Goal: Information Seeking & Learning: Learn about a topic

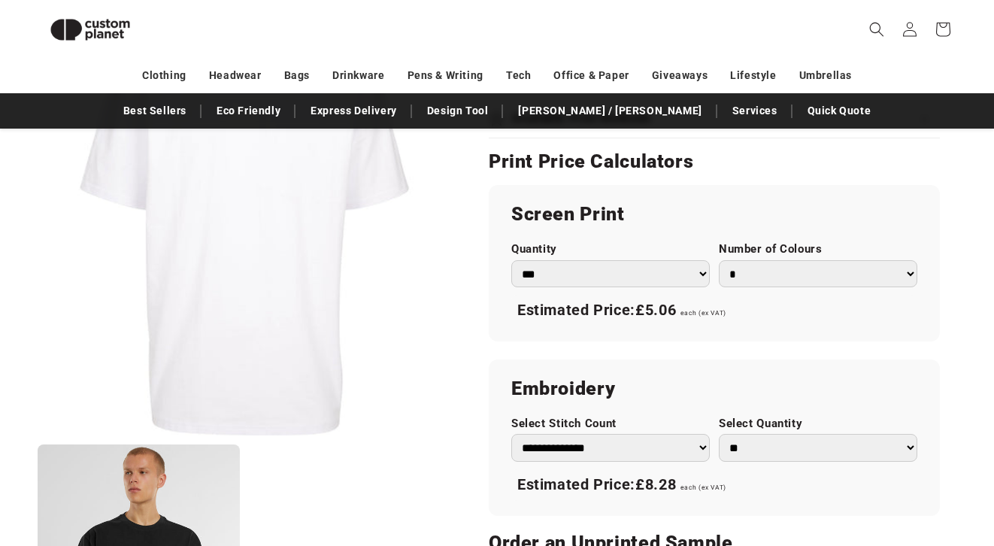
scroll to position [499, 0]
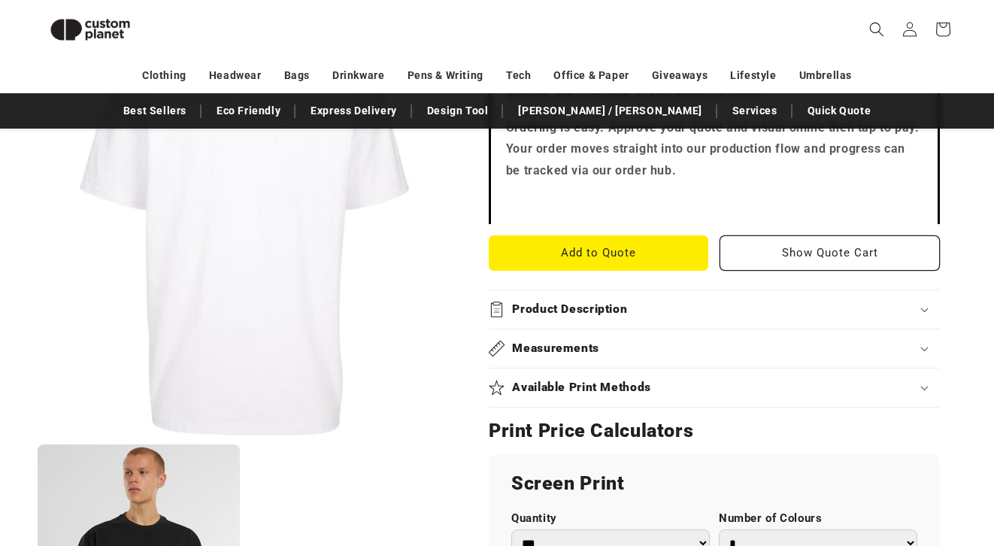
click at [546, 320] on summary "Product Description" at bounding box center [714, 309] width 451 height 38
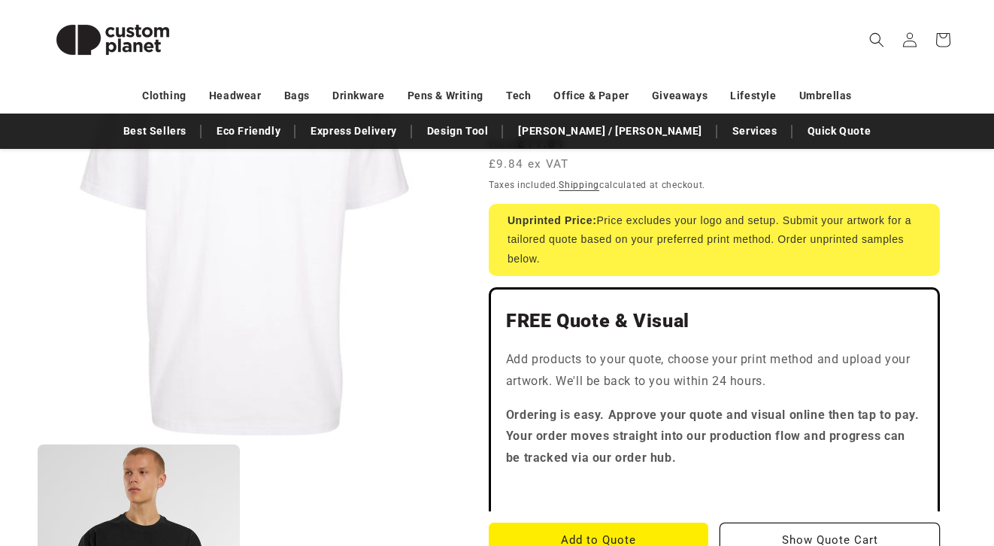
scroll to position [0, 0]
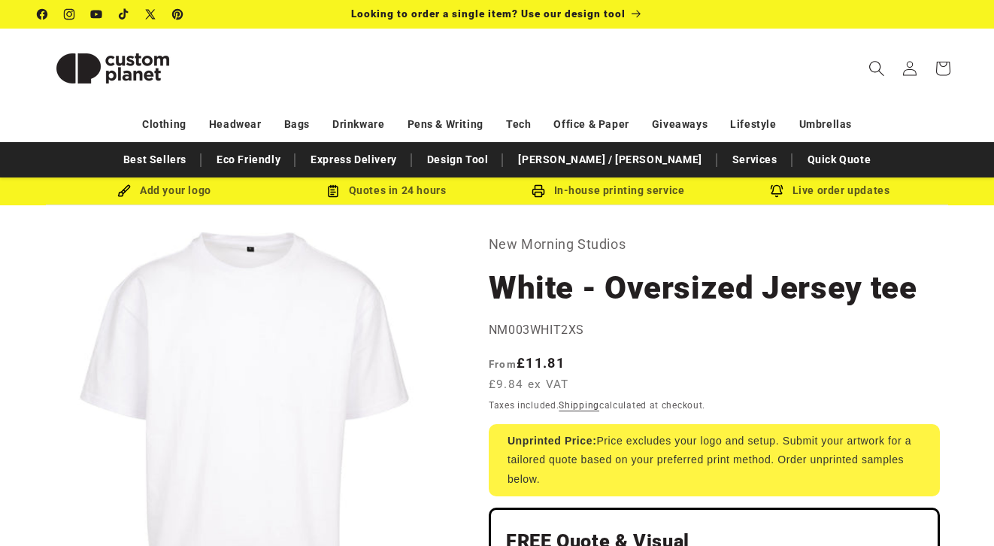
click at [879, 59] on span "Search" at bounding box center [877, 68] width 33 height 33
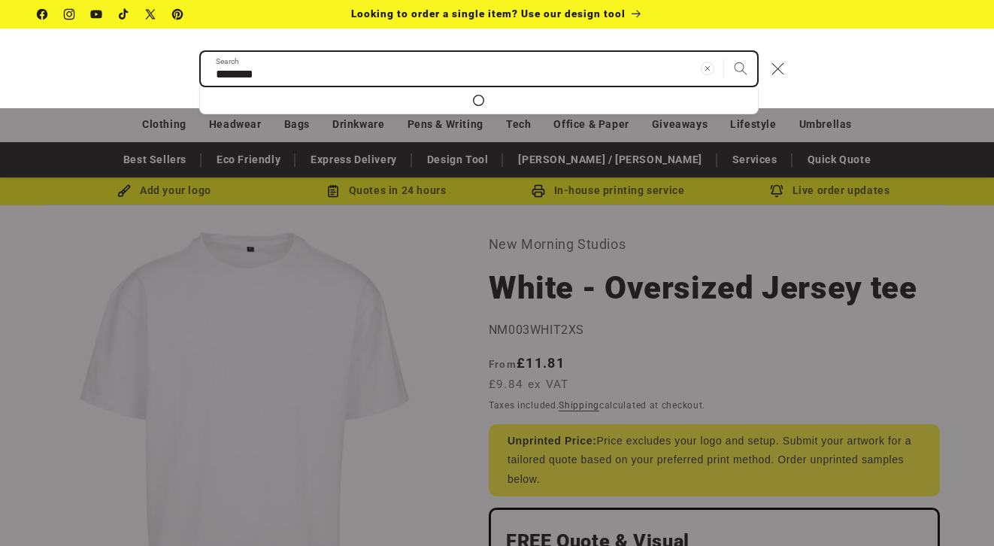
type input "********"
click at [724, 52] on button "Search" at bounding box center [740, 68] width 33 height 33
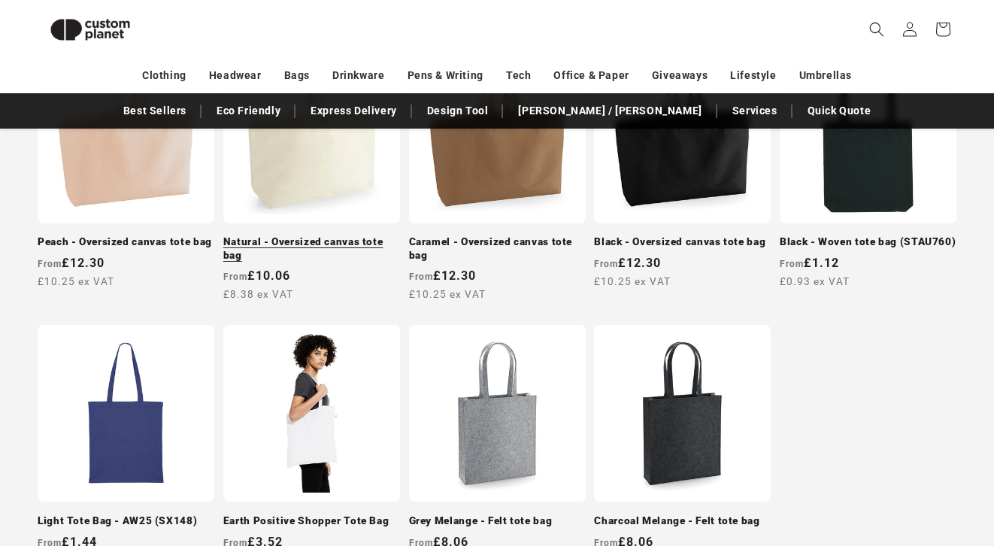
scroll to position [1532, 0]
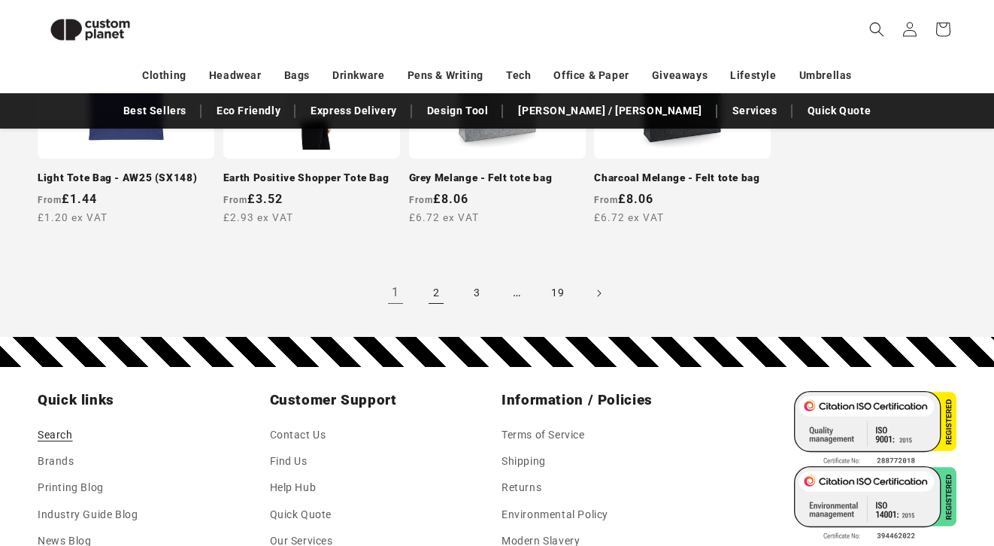
click at [429, 310] on link "2" at bounding box center [436, 293] width 33 height 33
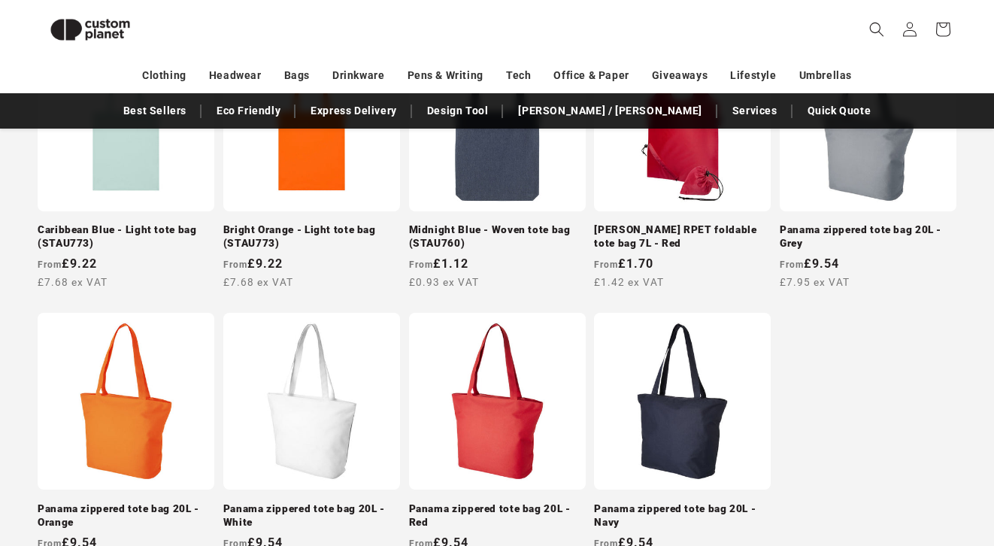
scroll to position [1535, 0]
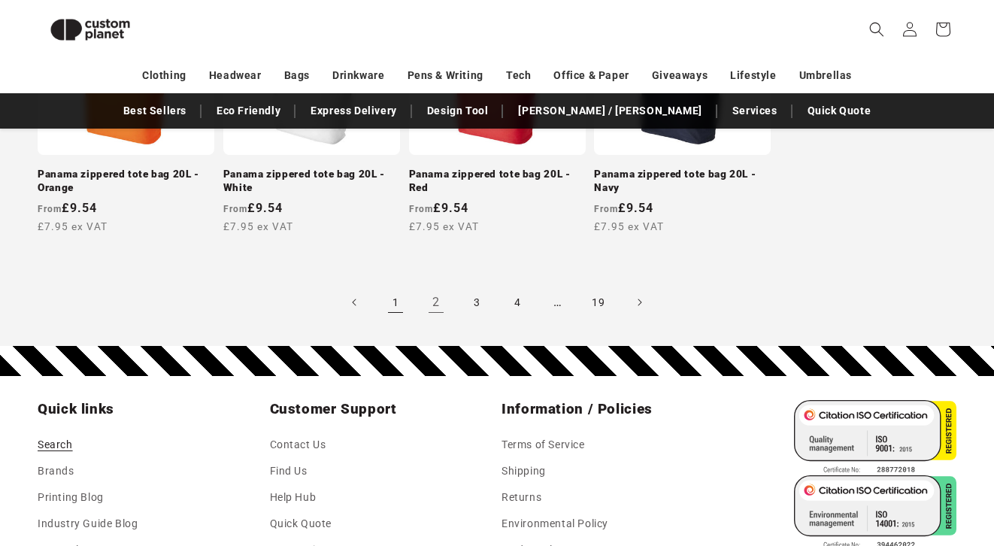
click at [399, 319] on link "1" at bounding box center [395, 302] width 33 height 33
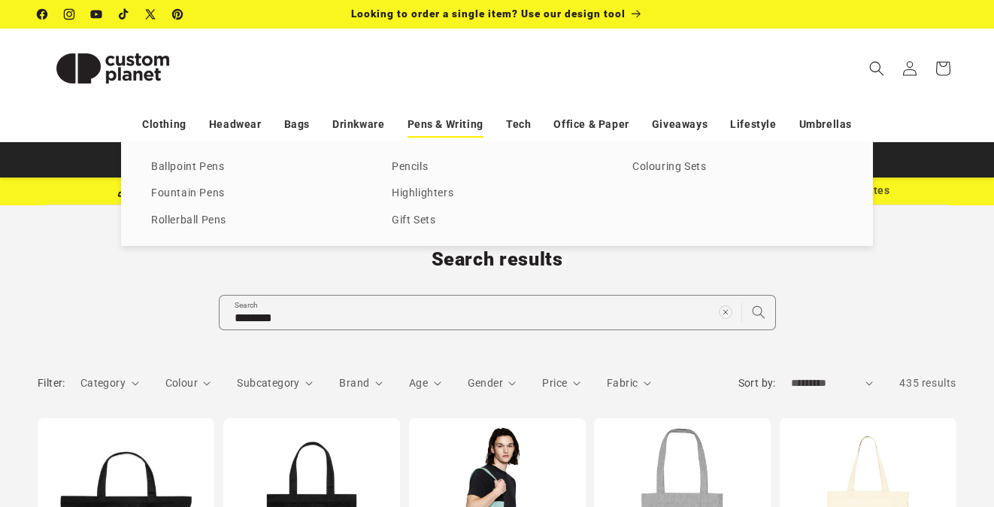
click at [453, 124] on link "Pens & Writing" at bounding box center [446, 124] width 76 height 26
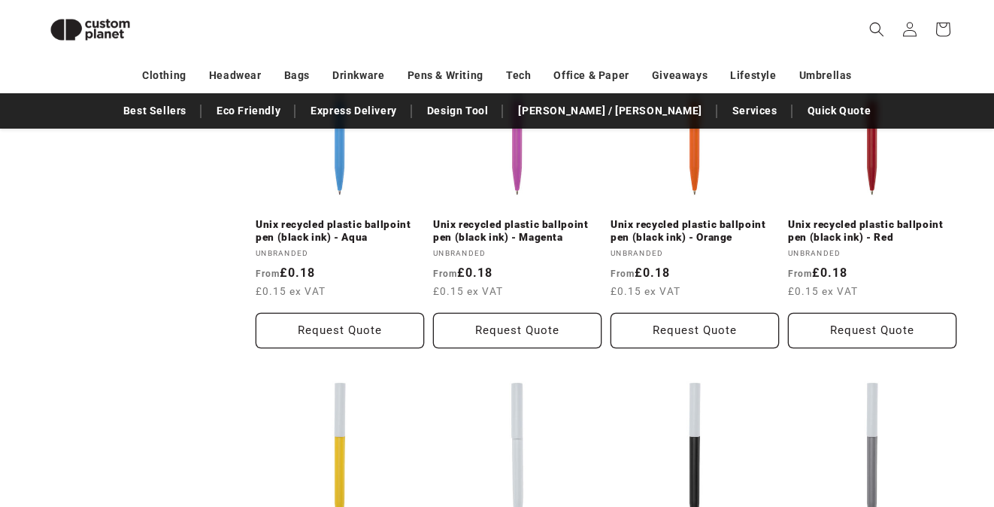
scroll to position [873, 0]
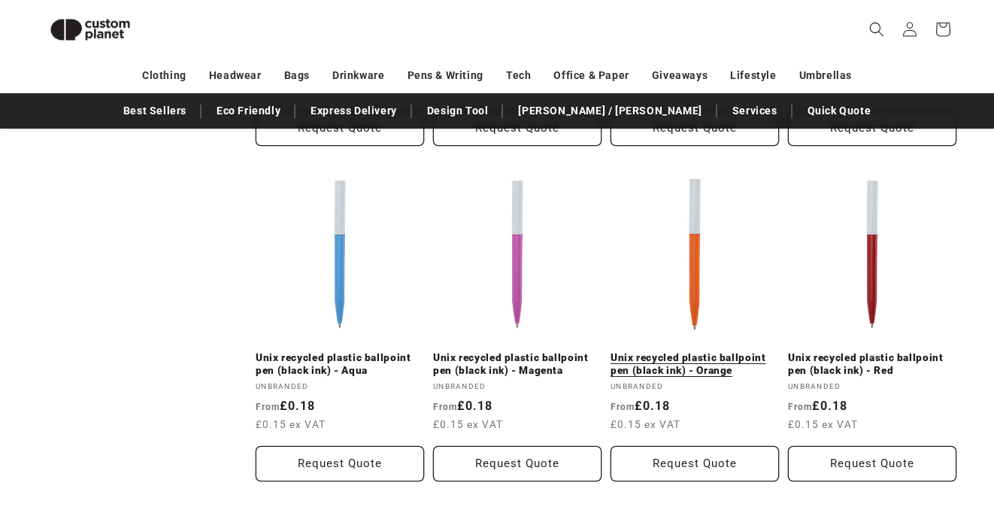
click at [703, 351] on link "Unix recycled plastic ballpoint pen (black ink) - Orange" at bounding box center [695, 364] width 168 height 26
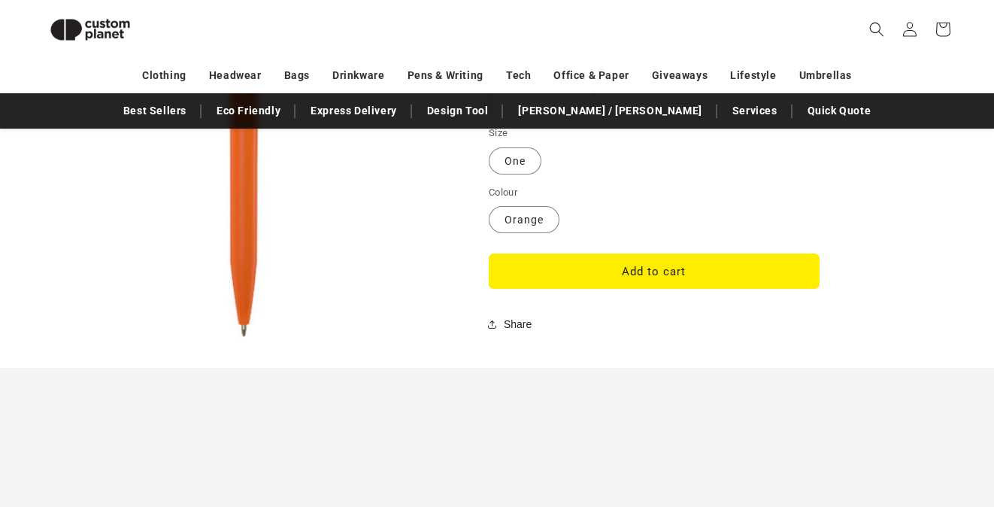
scroll to position [785, 0]
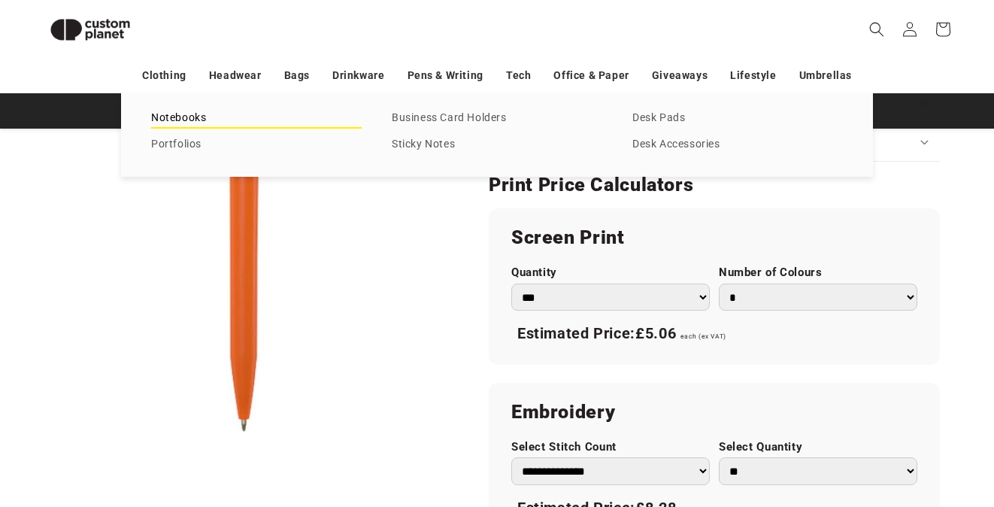
click at [205, 117] on link "Notebooks" at bounding box center [256, 118] width 211 height 20
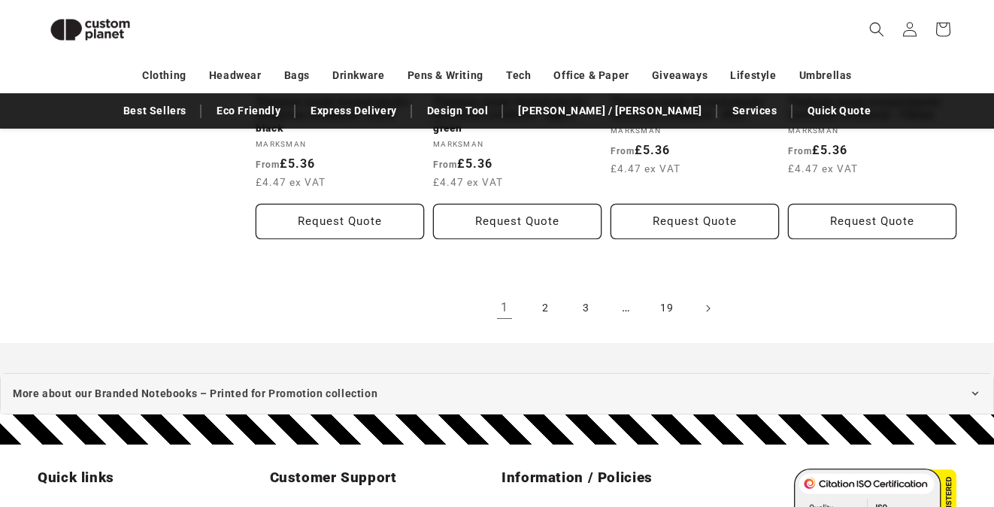
scroll to position [1620, 0]
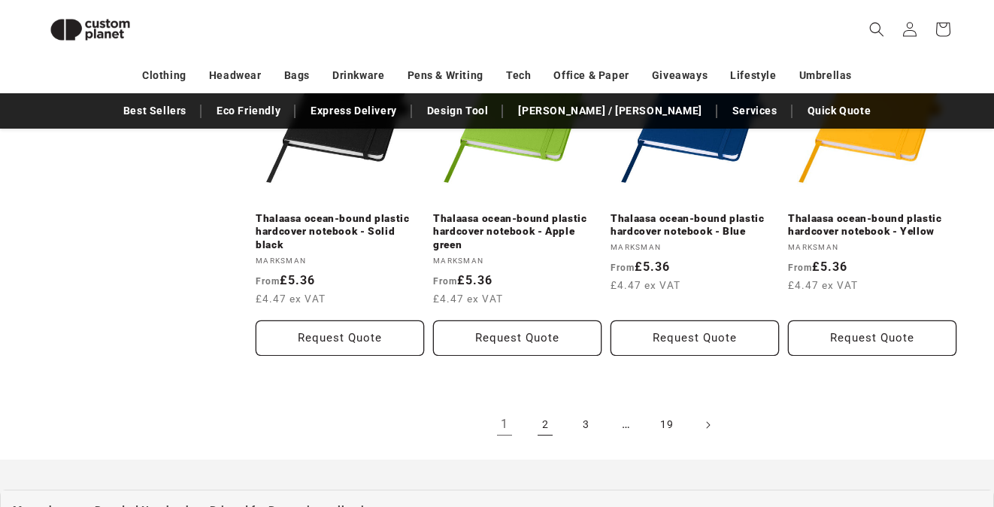
click at [536, 428] on link "2" at bounding box center [545, 424] width 33 height 33
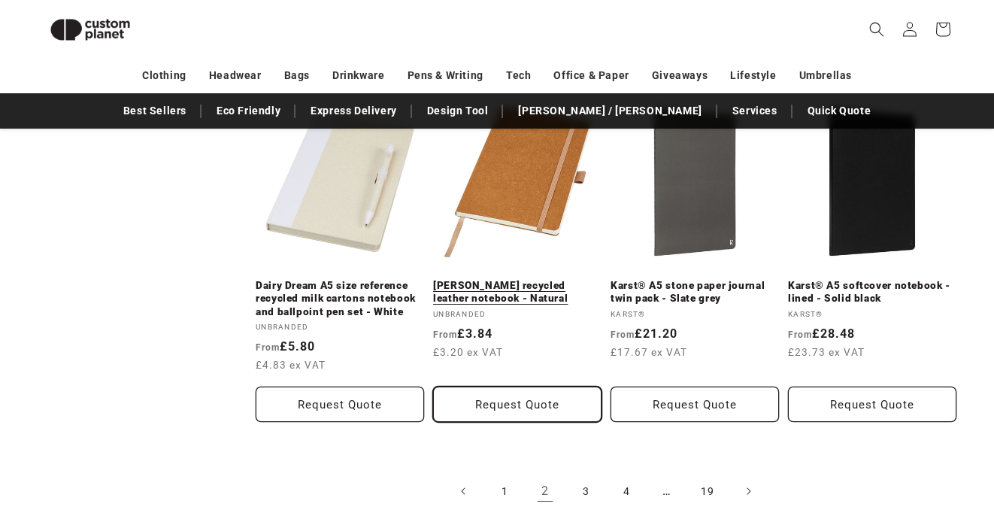
scroll to position [1649, 0]
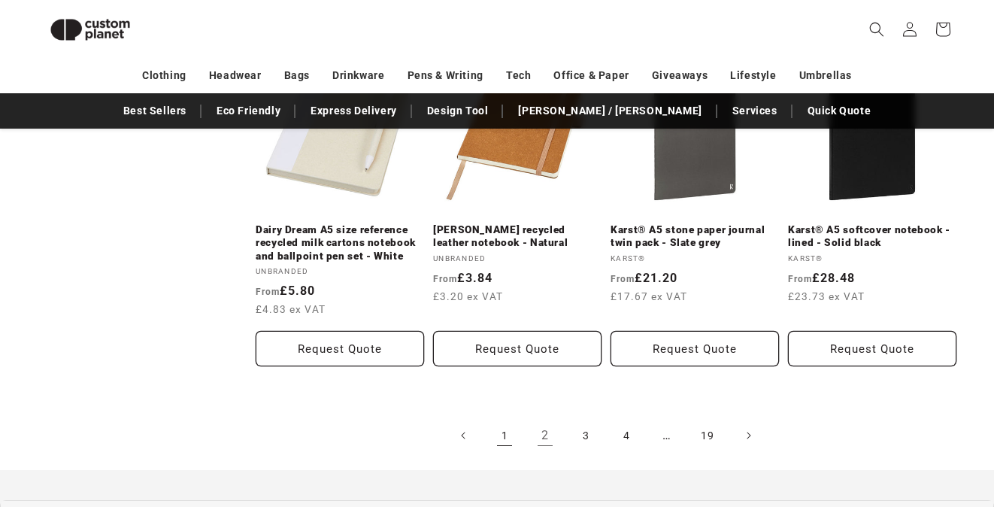
click at [507, 424] on link "1" at bounding box center [504, 435] width 33 height 33
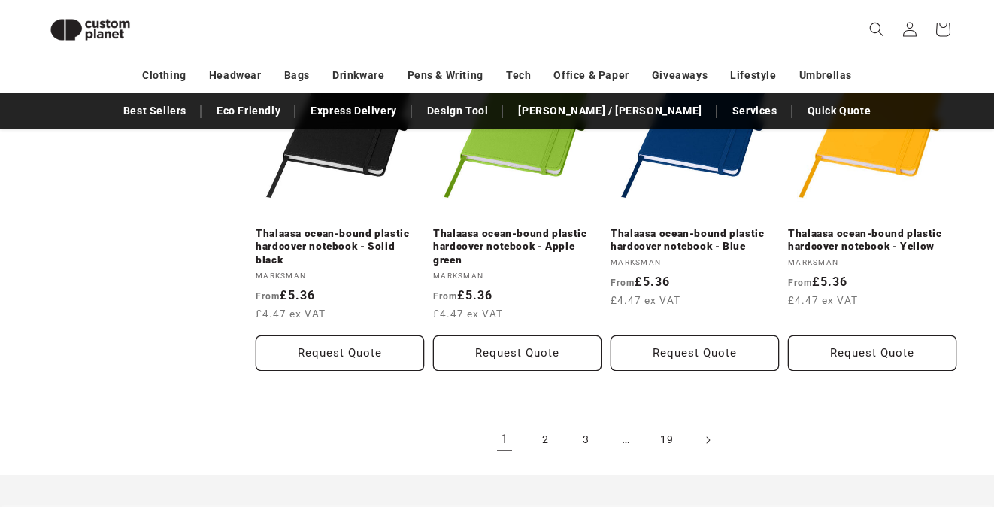
scroll to position [1665, 0]
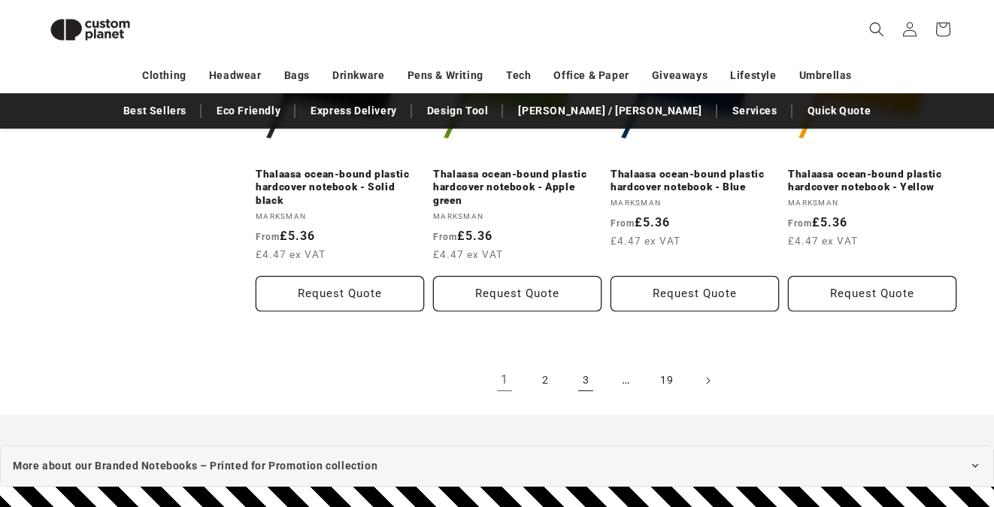
click at [590, 384] on link "3" at bounding box center [585, 380] width 33 height 33
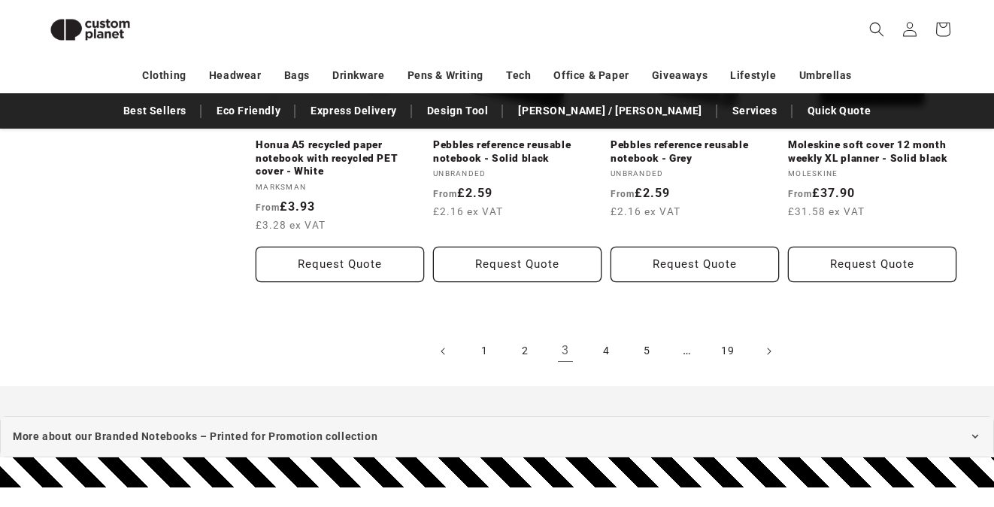
scroll to position [1658, 0]
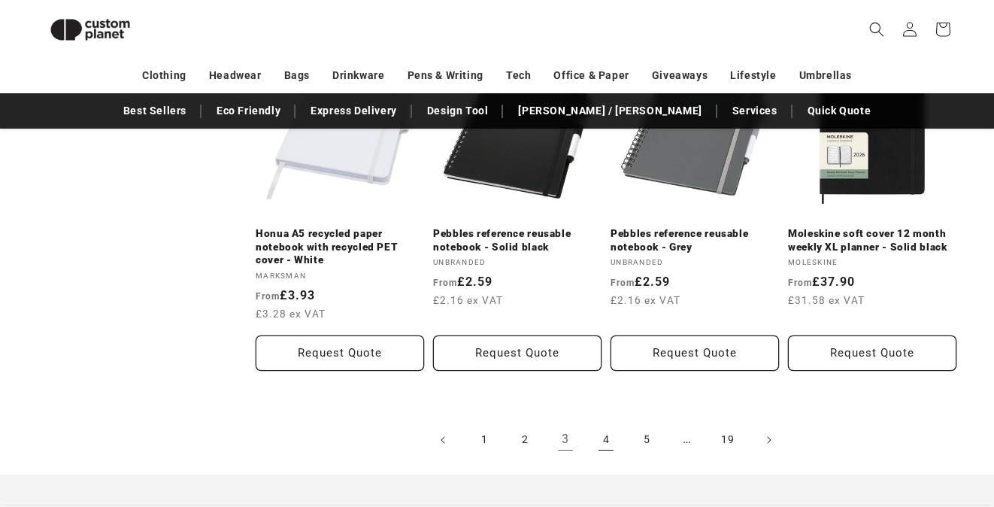
click at [608, 440] on link "4" at bounding box center [606, 439] width 33 height 33
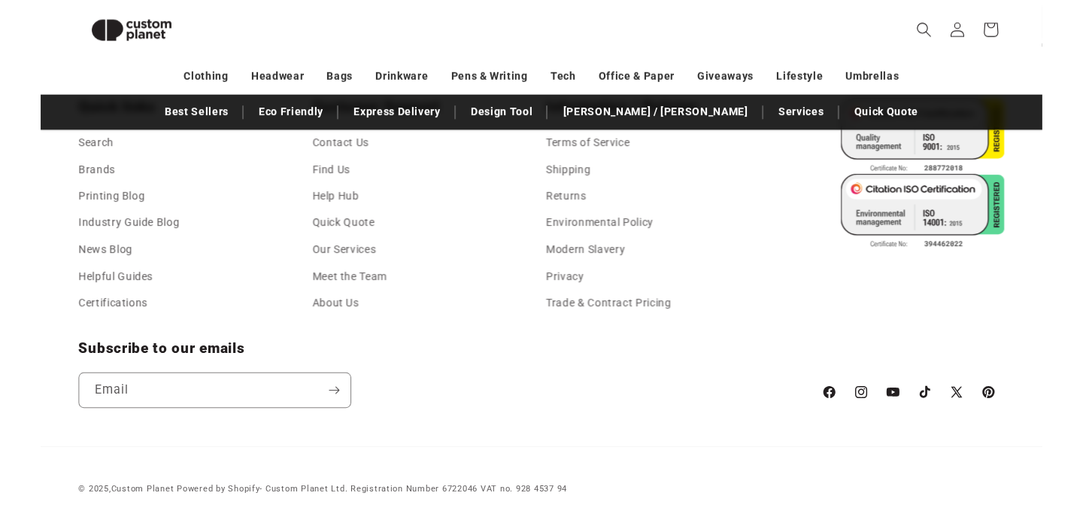
scroll to position [2204, 0]
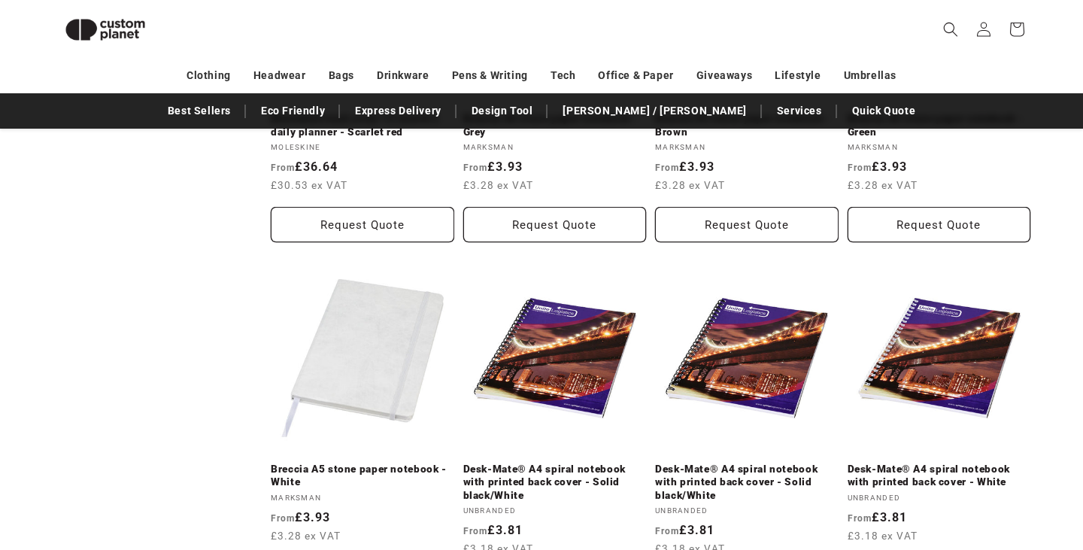
scroll to position [2165, 0]
